Goal: Use online tool/utility: Utilize a website feature to perform a specific function

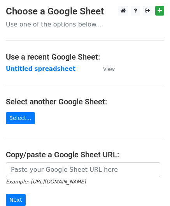
scroll to position [78, 0]
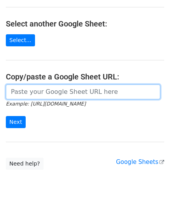
click at [35, 93] on input "url" at bounding box center [83, 92] width 155 height 15
paste input "https://docs.google.com/spreadsheets/d/1vbOoCaUBUKJ04inVy4wKy8UlMtJ5BzeNUbyxaOO…"
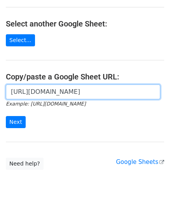
scroll to position [0, 173]
type input "https://docs.google.com/spreadsheets/d/1vbOoCaUBUKJ04inVy4wKy8UlMtJ5BzeNUbyxaOO…"
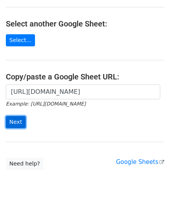
click at [16, 122] on input "Next" at bounding box center [16, 122] width 20 height 12
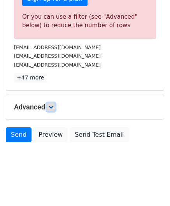
click at [50, 105] on icon at bounding box center [51, 107] width 5 height 5
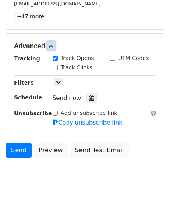
scroll to position [326, 0]
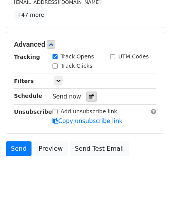
click at [89, 96] on icon at bounding box center [91, 96] width 5 height 5
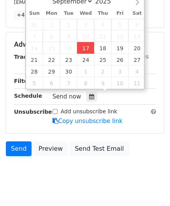
type input "[DATE] 12:00"
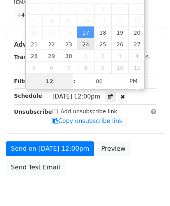
paste input "3"
type input "3"
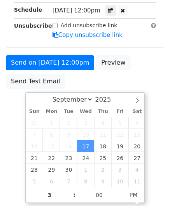
type input "[DATE] 15:00"
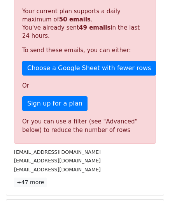
scroll to position [357, 0]
